Goal: Information Seeking & Learning: Learn about a topic

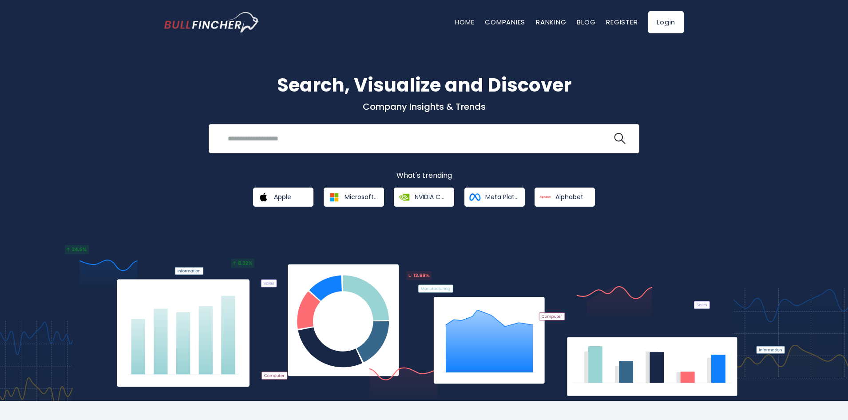
click at [297, 140] on input "search" at bounding box center [417, 138] width 390 height 16
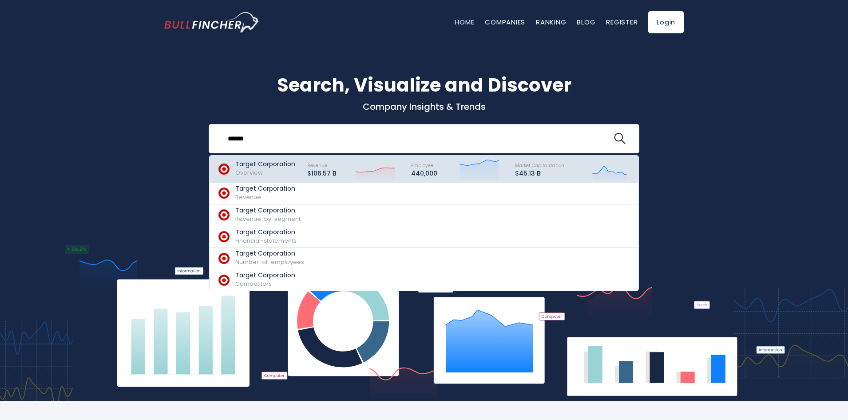
click at [364, 166] on icon "Created with Highcharts 12.1.2" at bounding box center [376, 169] width 40 height 22
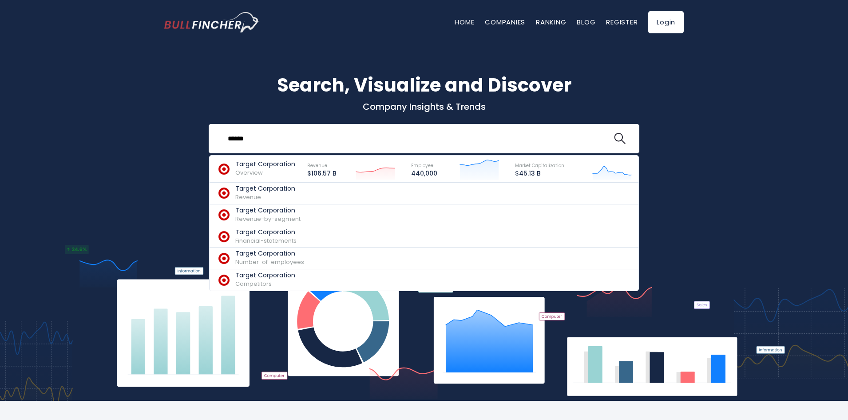
type input "******"
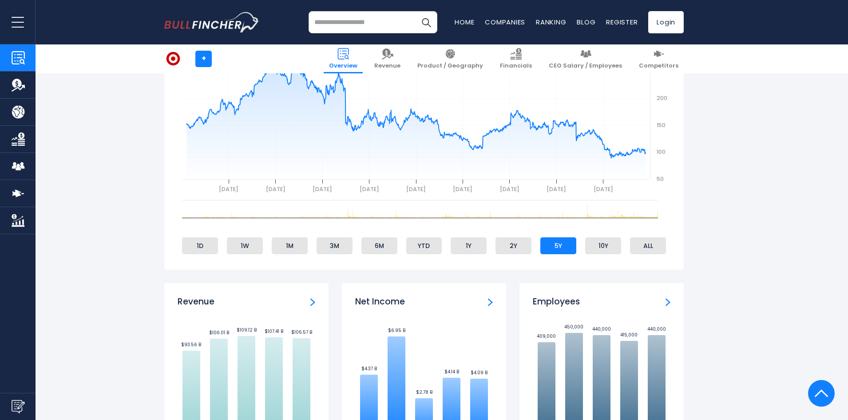
scroll to position [577, 0]
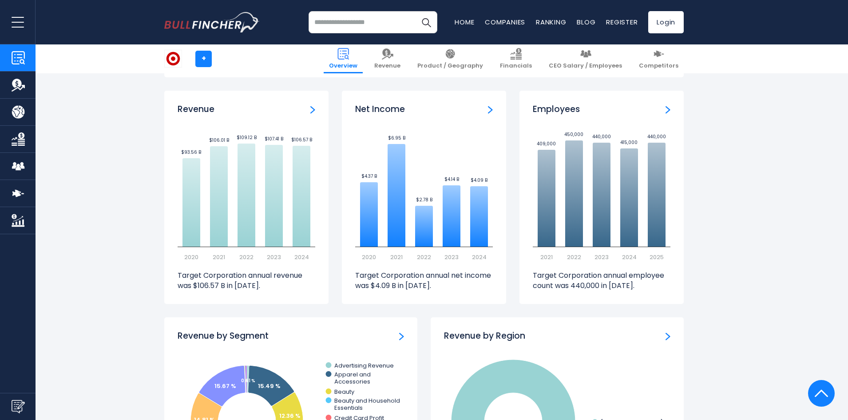
click at [666, 108] on img "Employees" at bounding box center [668, 110] width 5 height 8
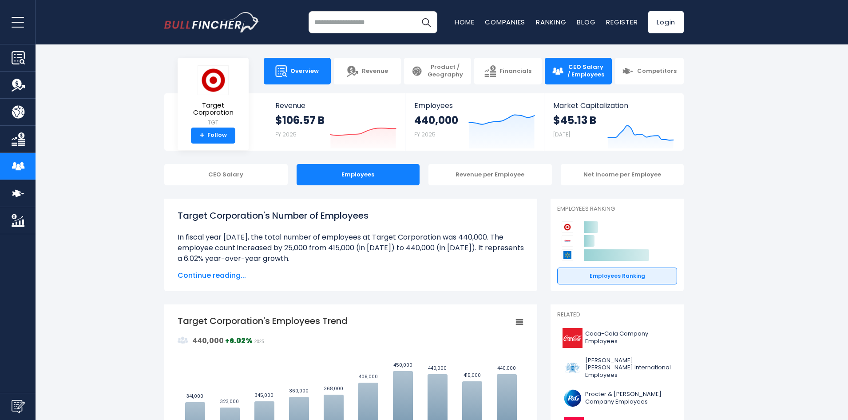
click at [311, 71] on span "Overview" at bounding box center [304, 71] width 28 height 8
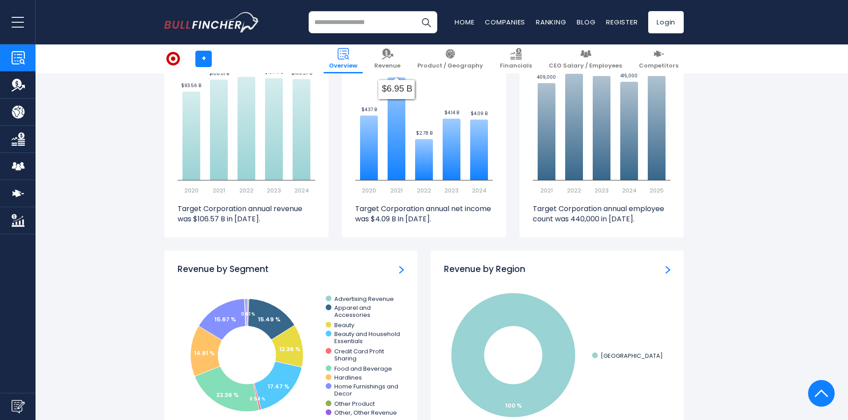
scroll to position [451, 0]
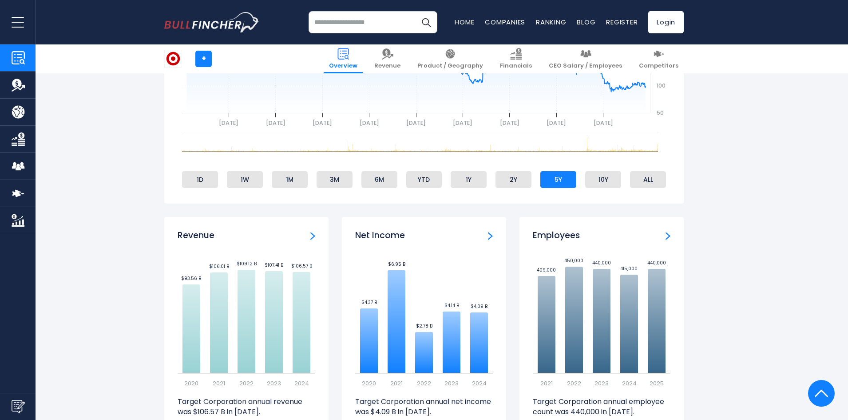
click at [666, 234] on img "Employees" at bounding box center [668, 236] width 5 height 8
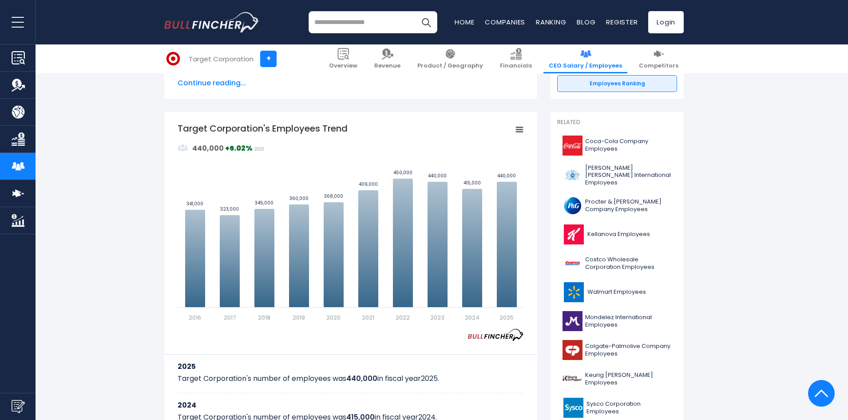
drag, startPoint x: 357, startPoint y: 128, endPoint x: 194, endPoint y: 133, distance: 163.5
click at [205, 133] on icon "Created with Highcharts 12.1.2 Values Chart context menu Target Corporation's E…" at bounding box center [351, 222] width 346 height 200
click at [178, 128] on tspan "Target Corporation's Employees Trend" at bounding box center [263, 128] width 170 height 12
drag, startPoint x: 179, startPoint y: 125, endPoint x: 268, endPoint y: 128, distance: 88.9
click at [266, 128] on tspan "Target Corporation's Employees Trend" at bounding box center [263, 128] width 170 height 12
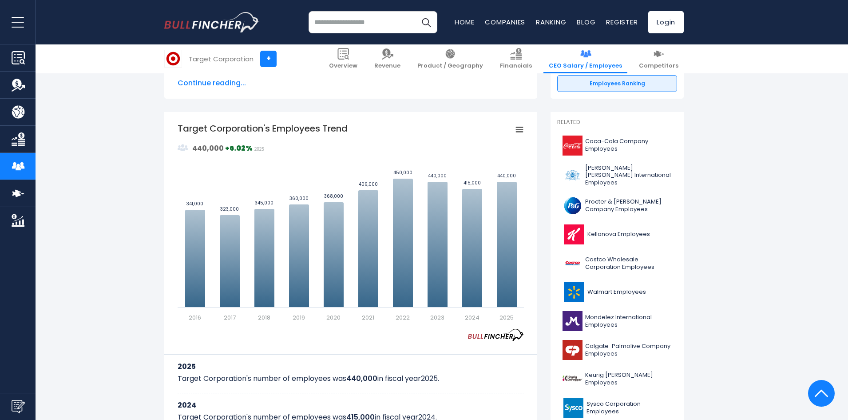
click at [329, 125] on tspan "Target Corporation's Employees Trend" at bounding box center [263, 128] width 170 height 12
drag, startPoint x: 376, startPoint y: 127, endPoint x: 243, endPoint y: 128, distance: 132.8
click at [248, 128] on icon "Created with Highcharts 12.1.2 Values Chart context menu Target Corporation's E…" at bounding box center [351, 222] width 346 height 200
drag, startPoint x: 194, startPoint y: 125, endPoint x: 330, endPoint y: 128, distance: 136.3
drag, startPoint x: 330, startPoint y: 128, endPoint x: 119, endPoint y: 142, distance: 211.4
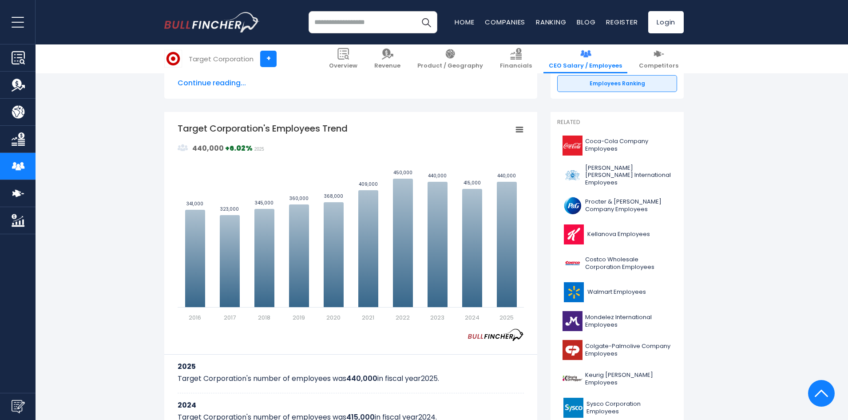
drag, startPoint x: 179, startPoint y: 125, endPoint x: 272, endPoint y: 123, distance: 92.8
click at [272, 123] on tspan "Target Corporation's Employees Trend" at bounding box center [263, 128] width 170 height 12
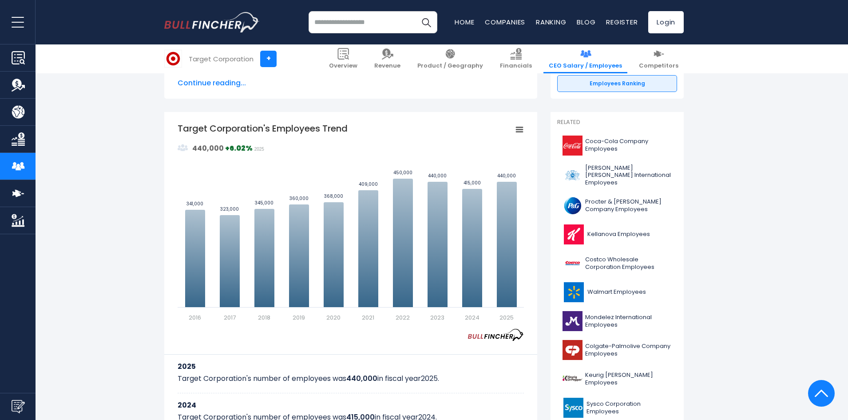
click at [523, 131] on rect "Target Corporation's Employees Trend" at bounding box center [519, 129] width 12 height 12
click at [498, 189] on li "Download PNG Image" at bounding box center [489, 184] width 65 height 12
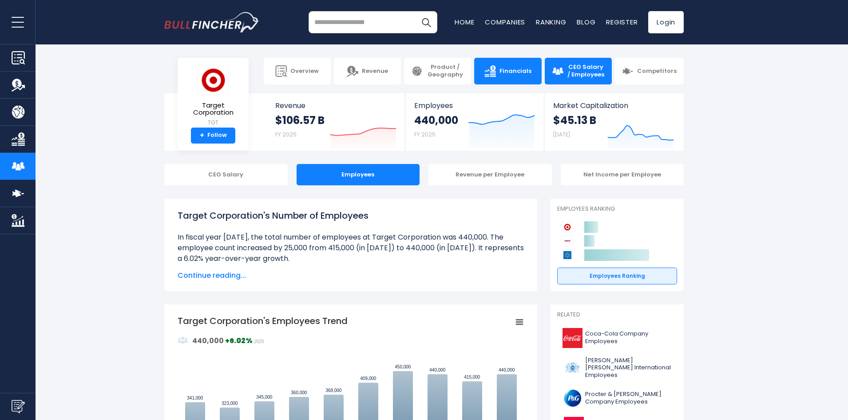
click at [528, 65] on link "Financials" at bounding box center [507, 71] width 67 height 27
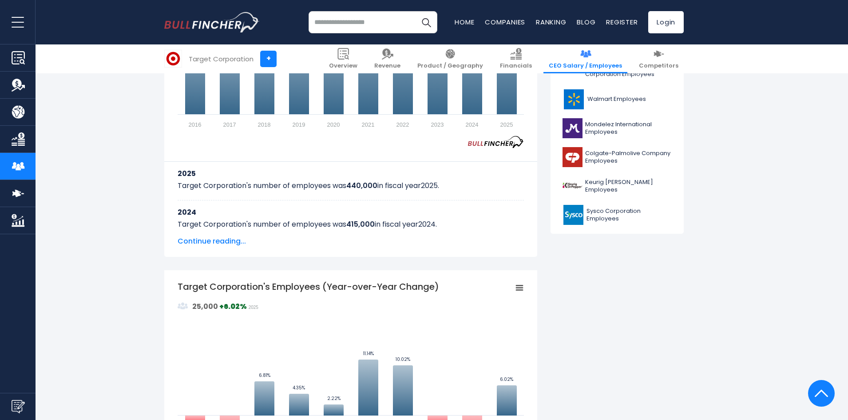
scroll to position [649, 0]
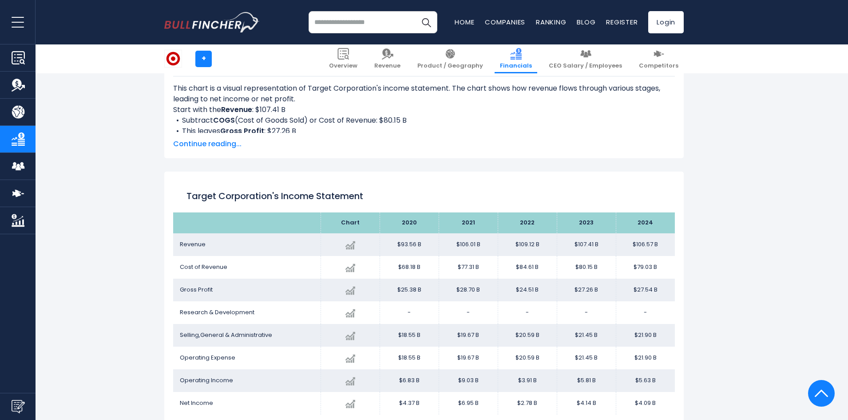
scroll to position [741, 0]
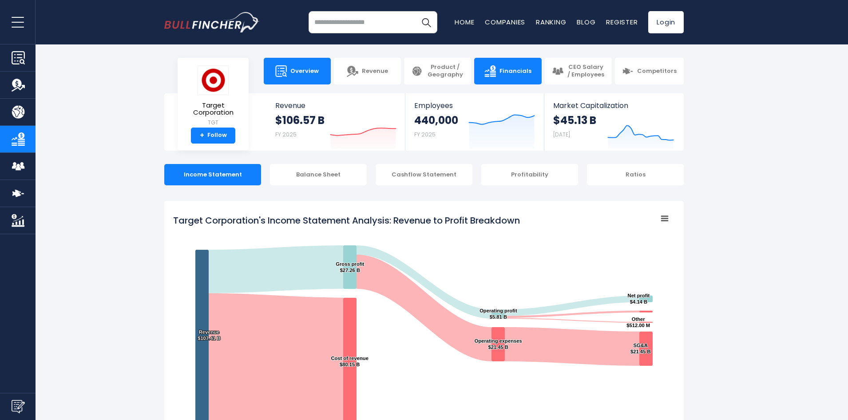
click at [293, 74] on span "Overview" at bounding box center [304, 71] width 28 height 8
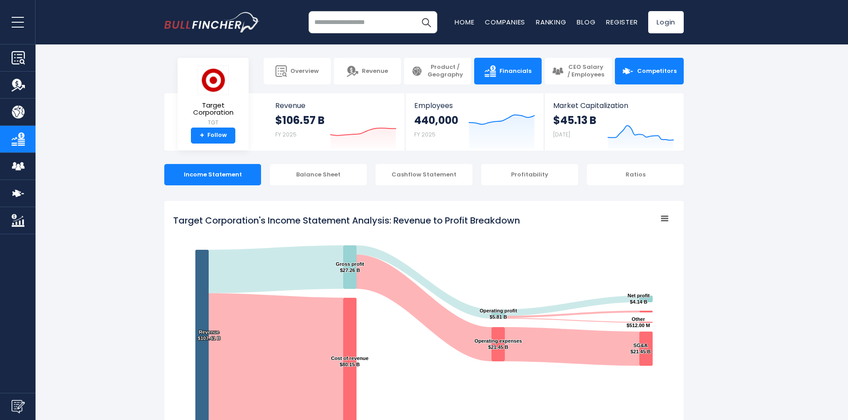
click at [645, 75] on link "Competitors" at bounding box center [649, 71] width 69 height 27
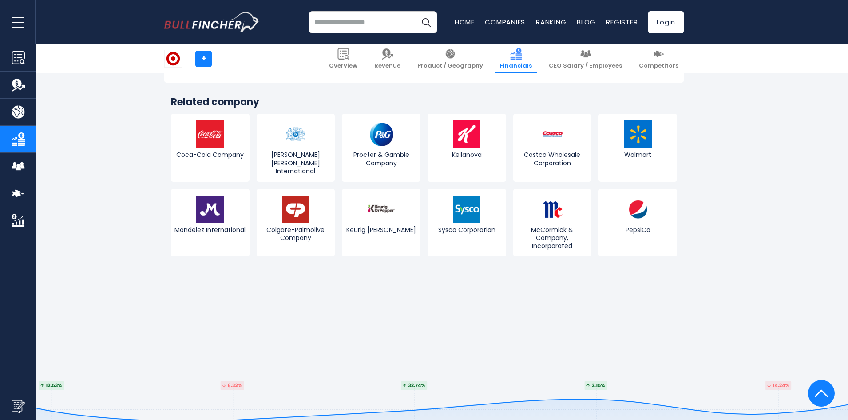
scroll to position [2501, 0]
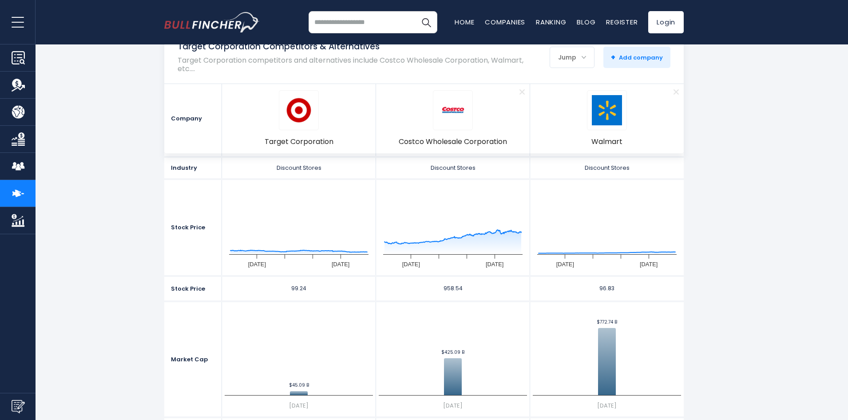
scroll to position [17, 0]
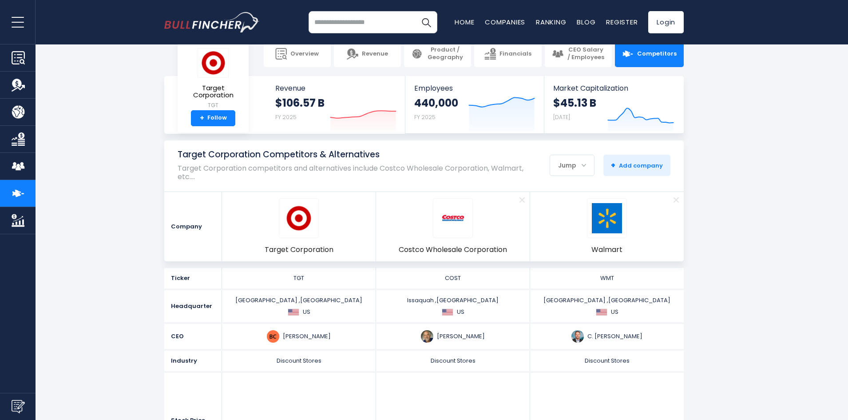
click at [570, 166] on div "Jump" at bounding box center [572, 165] width 44 height 19
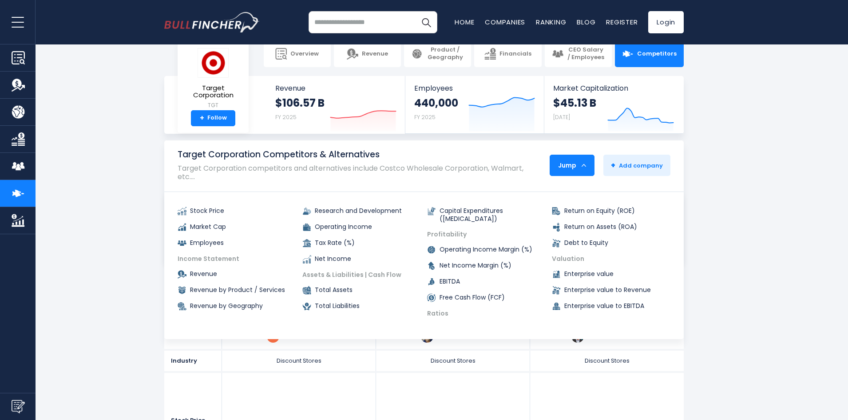
click at [571, 166] on div "Jump" at bounding box center [572, 165] width 44 height 19
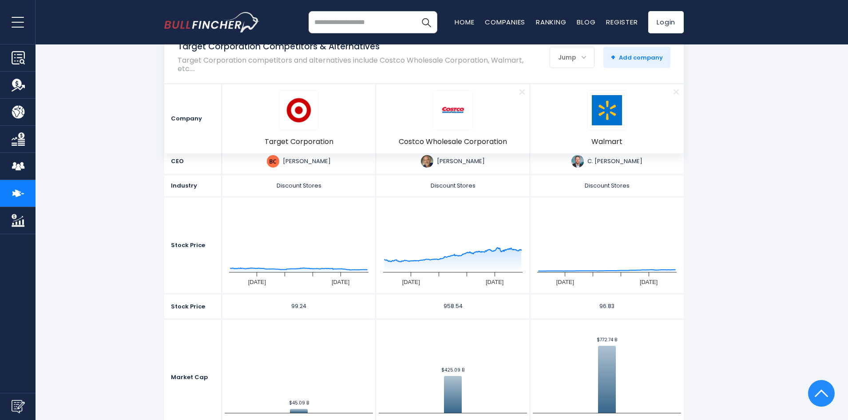
scroll to position [0, 0]
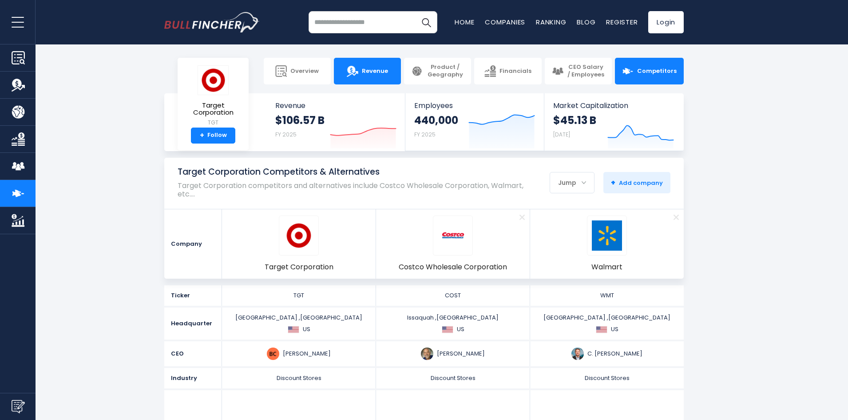
click at [359, 77] on link "Revenue" at bounding box center [367, 71] width 67 height 27
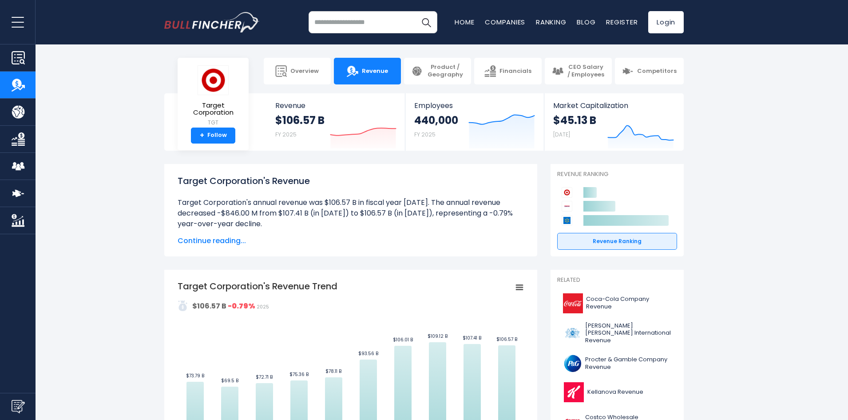
scroll to position [192, 0]
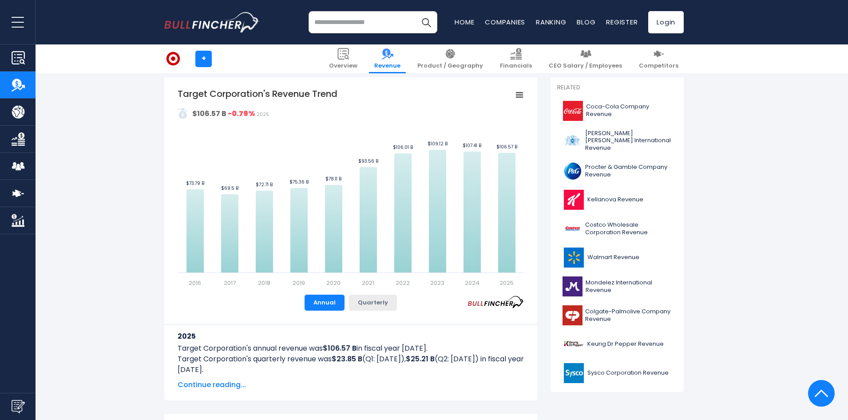
click at [368, 304] on button "Quarterly" at bounding box center [373, 302] width 48 height 16
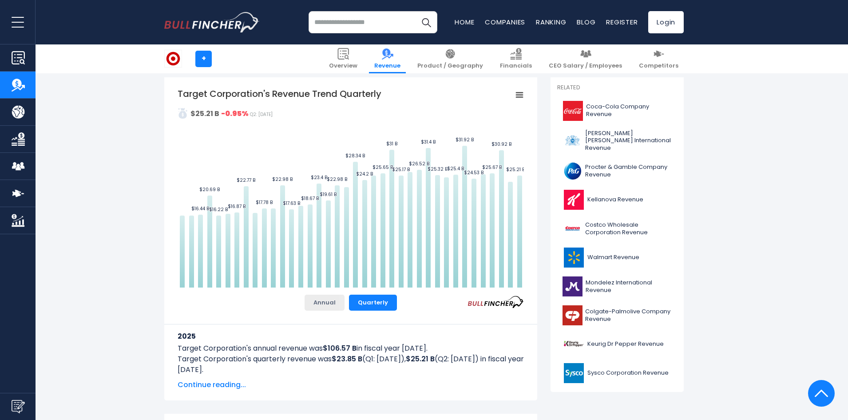
click at [327, 304] on button "Annual" at bounding box center [325, 302] width 40 height 16
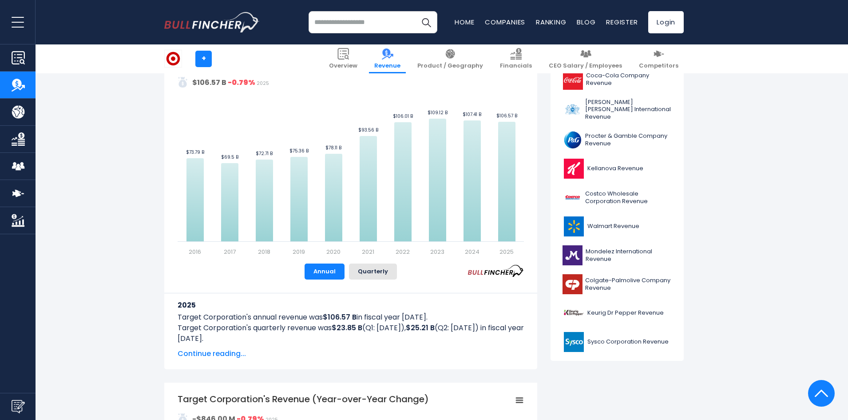
scroll to position [0, 0]
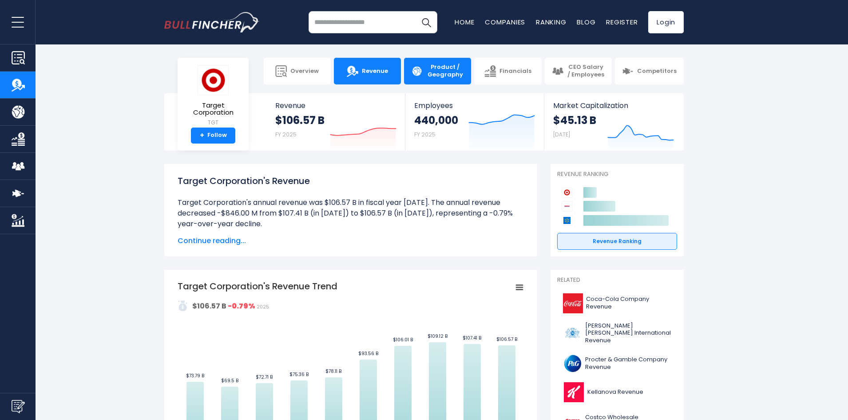
click at [447, 64] on span "Product / Geography" at bounding box center [445, 70] width 38 height 15
click at [527, 66] on link "Financials" at bounding box center [507, 71] width 67 height 27
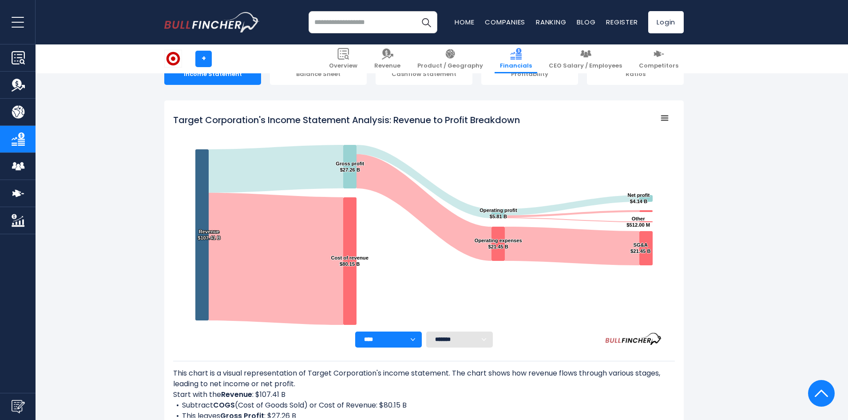
scroll to position [96, 0]
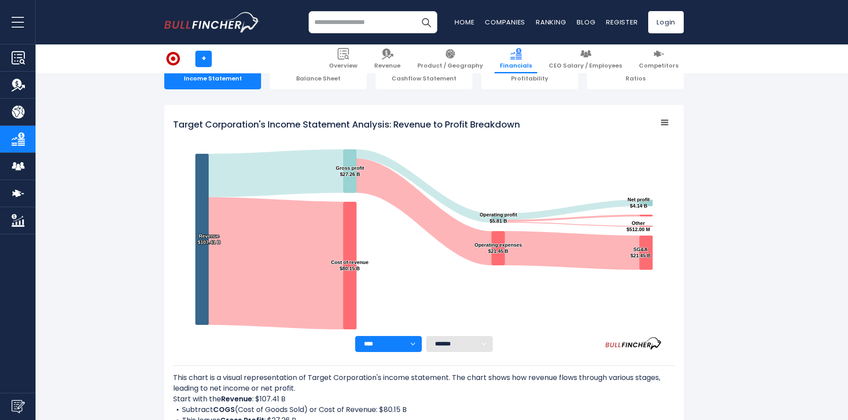
click at [457, 342] on select "******* ** ** ** **" at bounding box center [459, 344] width 67 height 16
drag, startPoint x: 457, startPoint y: 342, endPoint x: 430, endPoint y: 343, distance: 27.1
click at [457, 342] on select "******* ** ** ** **" at bounding box center [459, 344] width 67 height 16
click at [387, 343] on select "**** **** **** **** **** ****" at bounding box center [388, 344] width 67 height 16
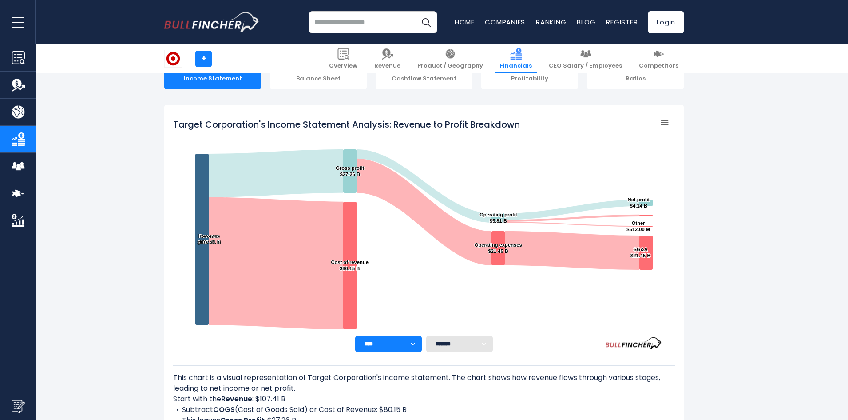
scroll to position [0, 0]
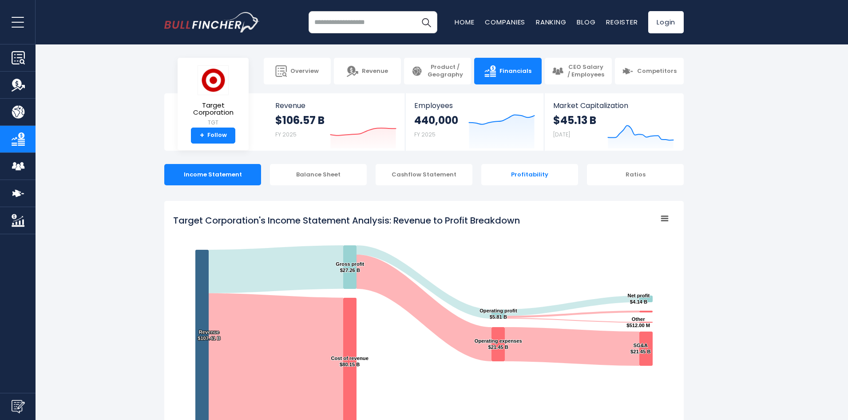
click at [529, 175] on div "Profitability" at bounding box center [529, 174] width 97 height 21
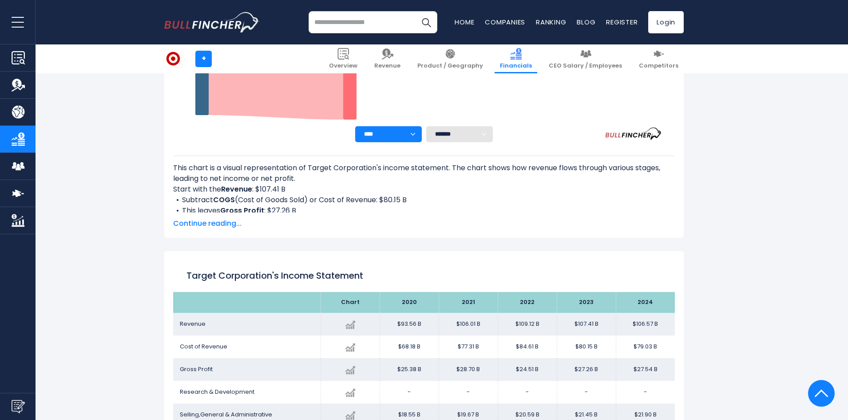
scroll to position [113, 0]
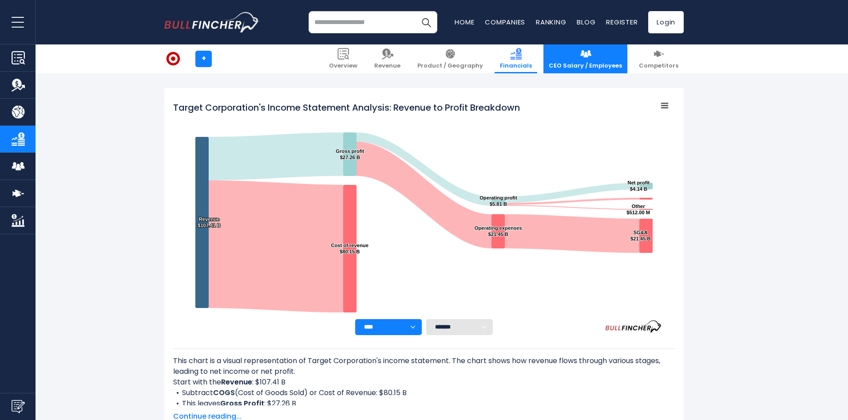
click at [594, 63] on span "CEO Salary / Employees" at bounding box center [585, 66] width 73 height 8
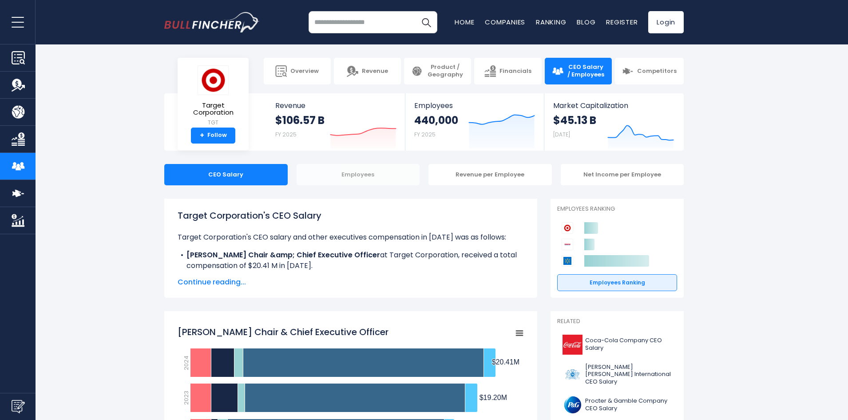
click at [368, 170] on div "Employees" at bounding box center [358, 174] width 123 height 21
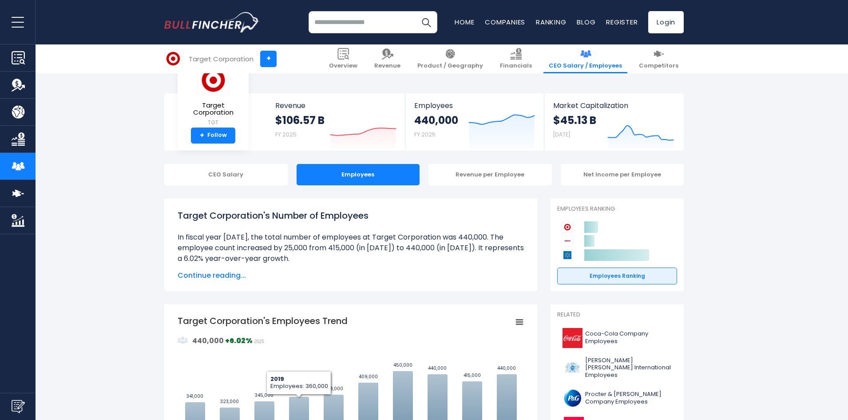
scroll to position [192, 0]
